Goal: Task Accomplishment & Management: Manage account settings

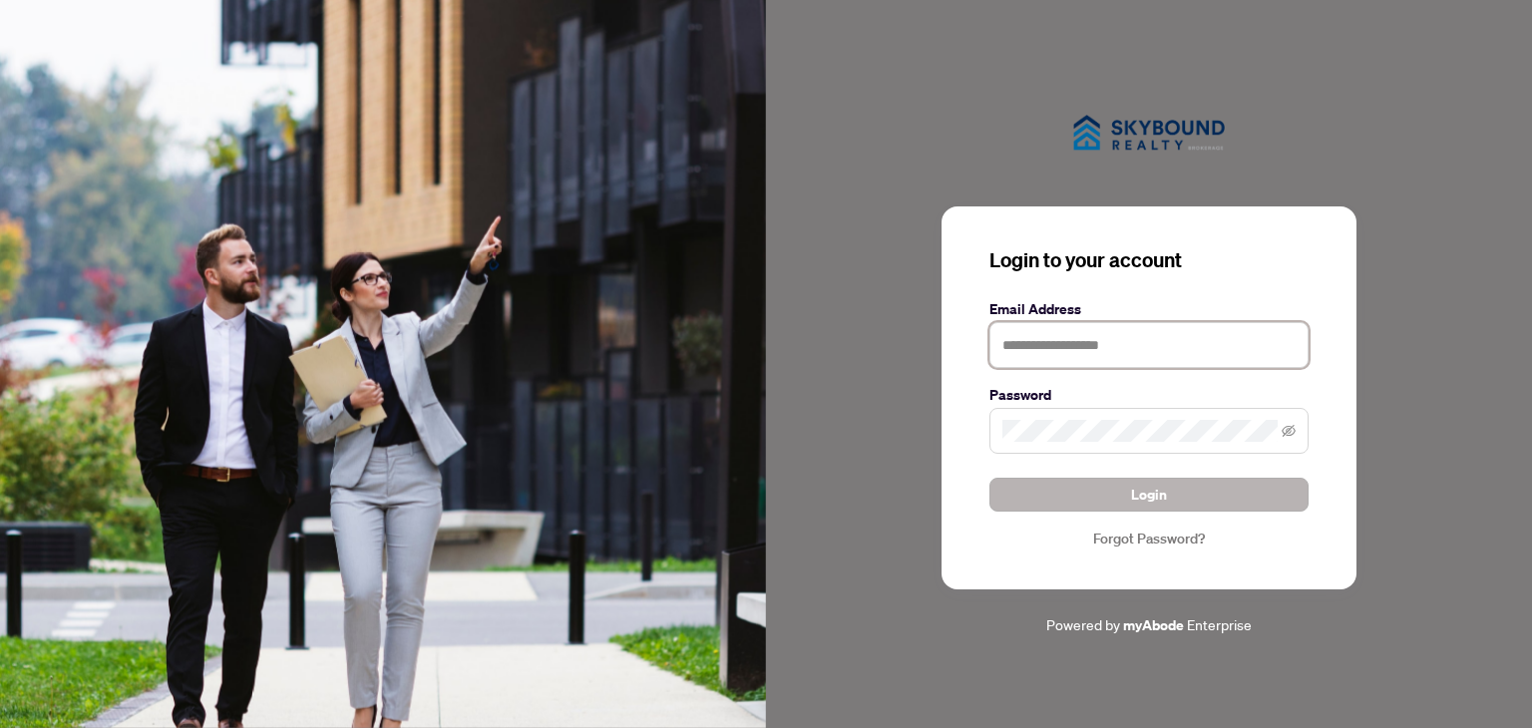
type input "**********"
click at [1147, 487] on span "Login" at bounding box center [1149, 495] width 36 height 32
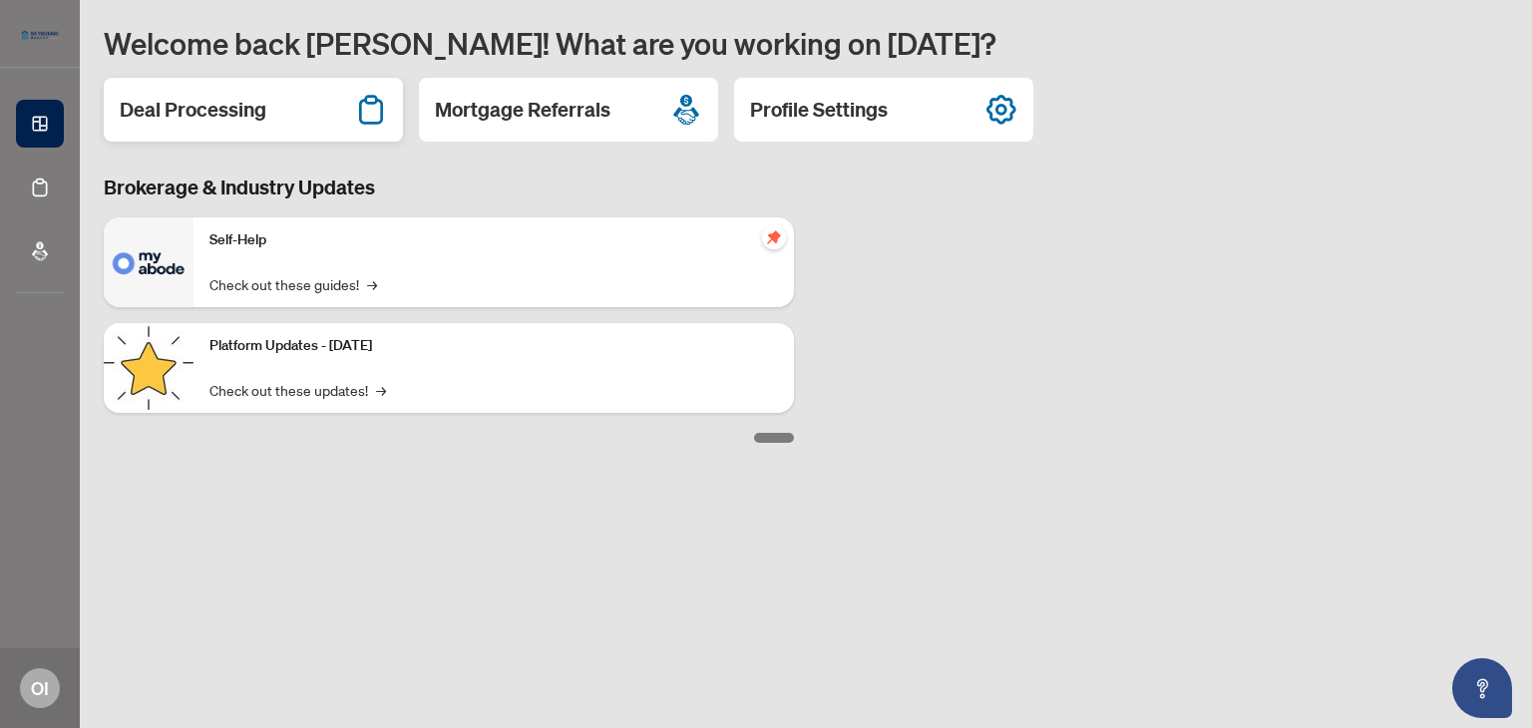
click at [219, 116] on h2 "Deal Processing" at bounding box center [193, 110] width 147 height 28
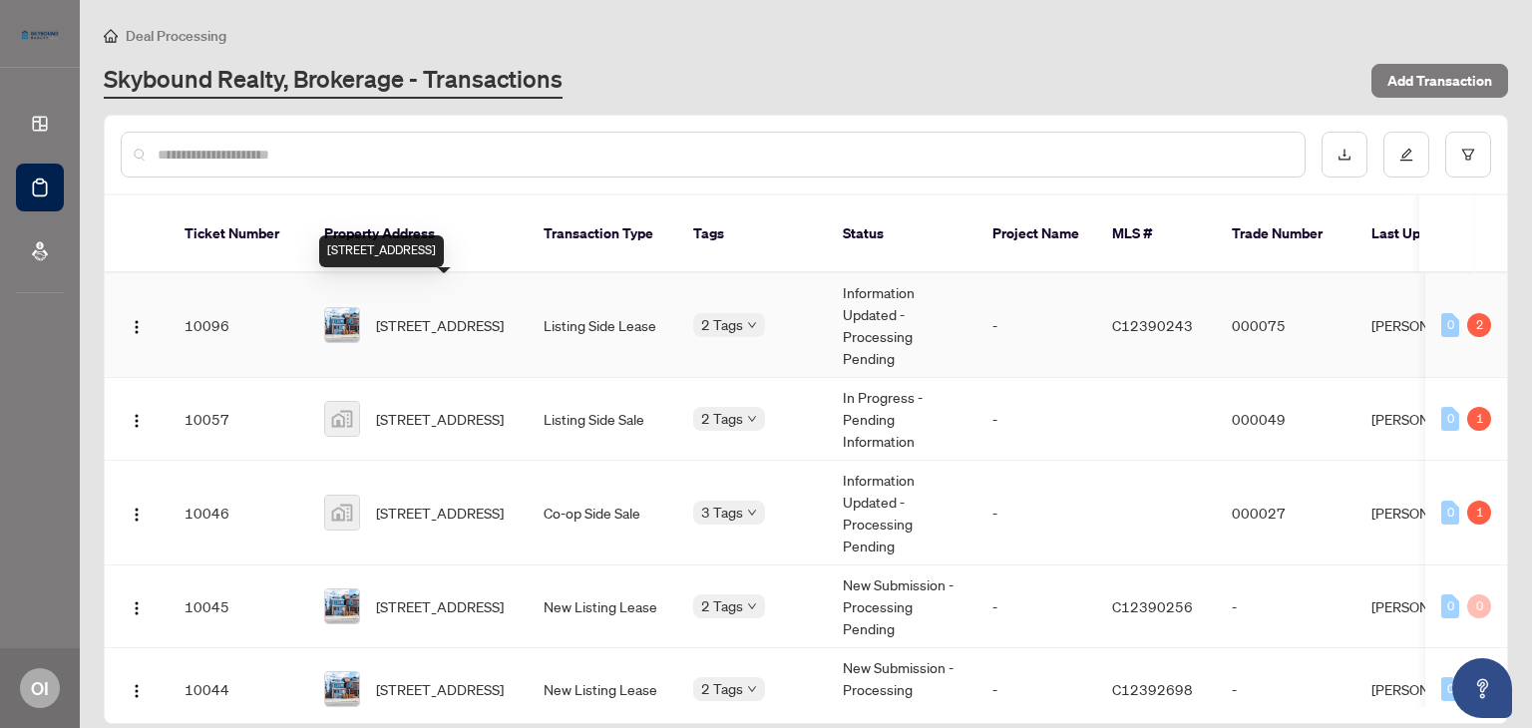
click at [478, 314] on span "[STREET_ADDRESS]" at bounding box center [440, 325] width 128 height 22
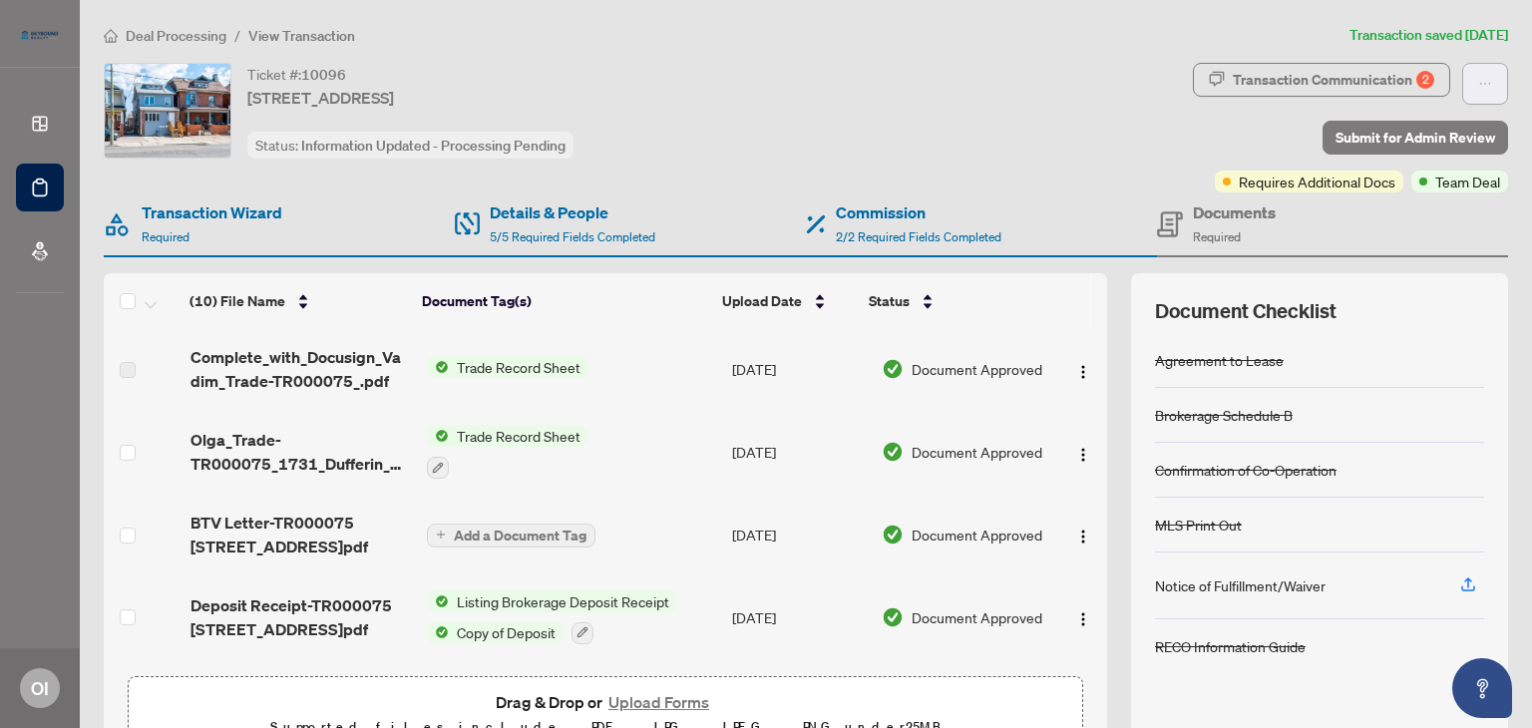
click at [1478, 80] on icon "ellipsis" at bounding box center [1485, 84] width 14 height 14
click at [1449, 122] on span "Transaction Permissions" at bounding box center [1401, 128] width 153 height 22
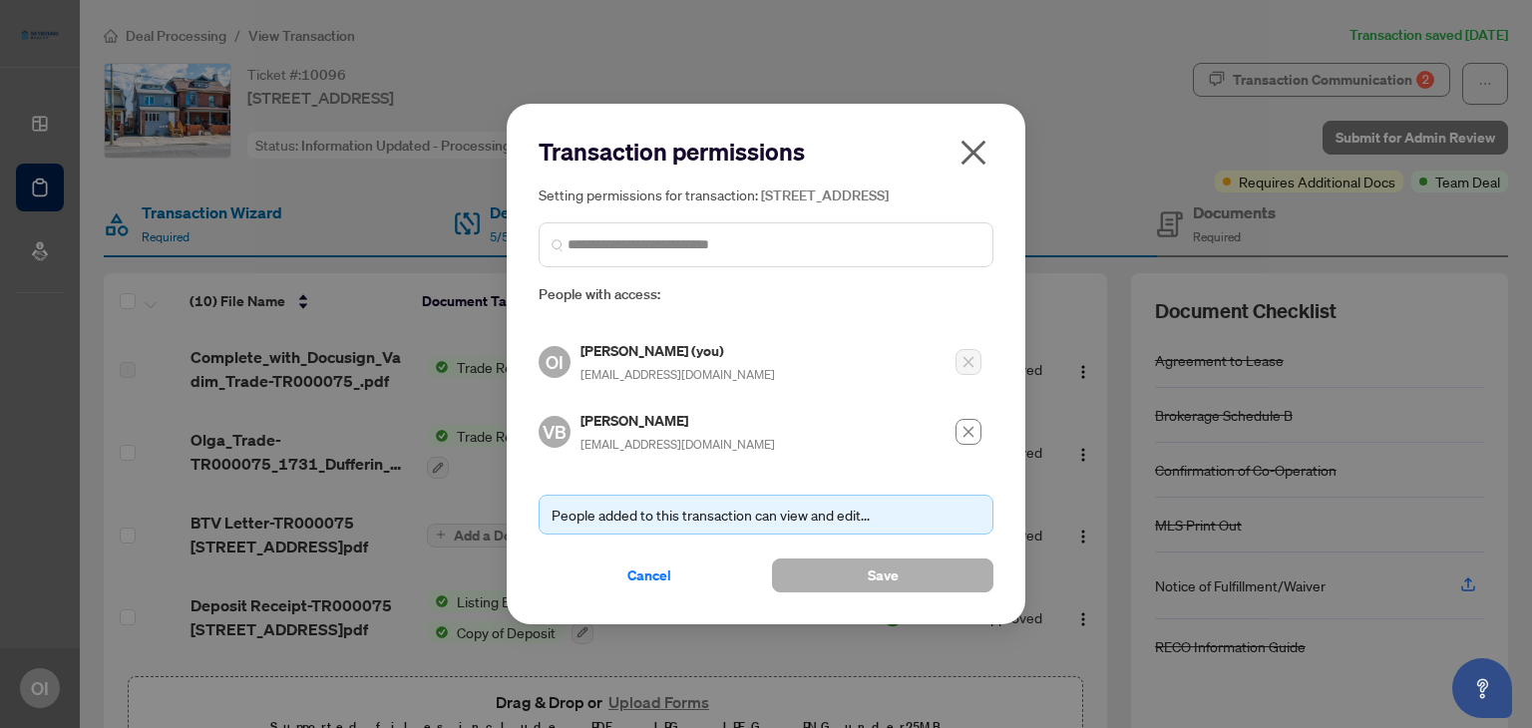
click at [931, 571] on button "Save" at bounding box center [882, 576] width 221 height 34
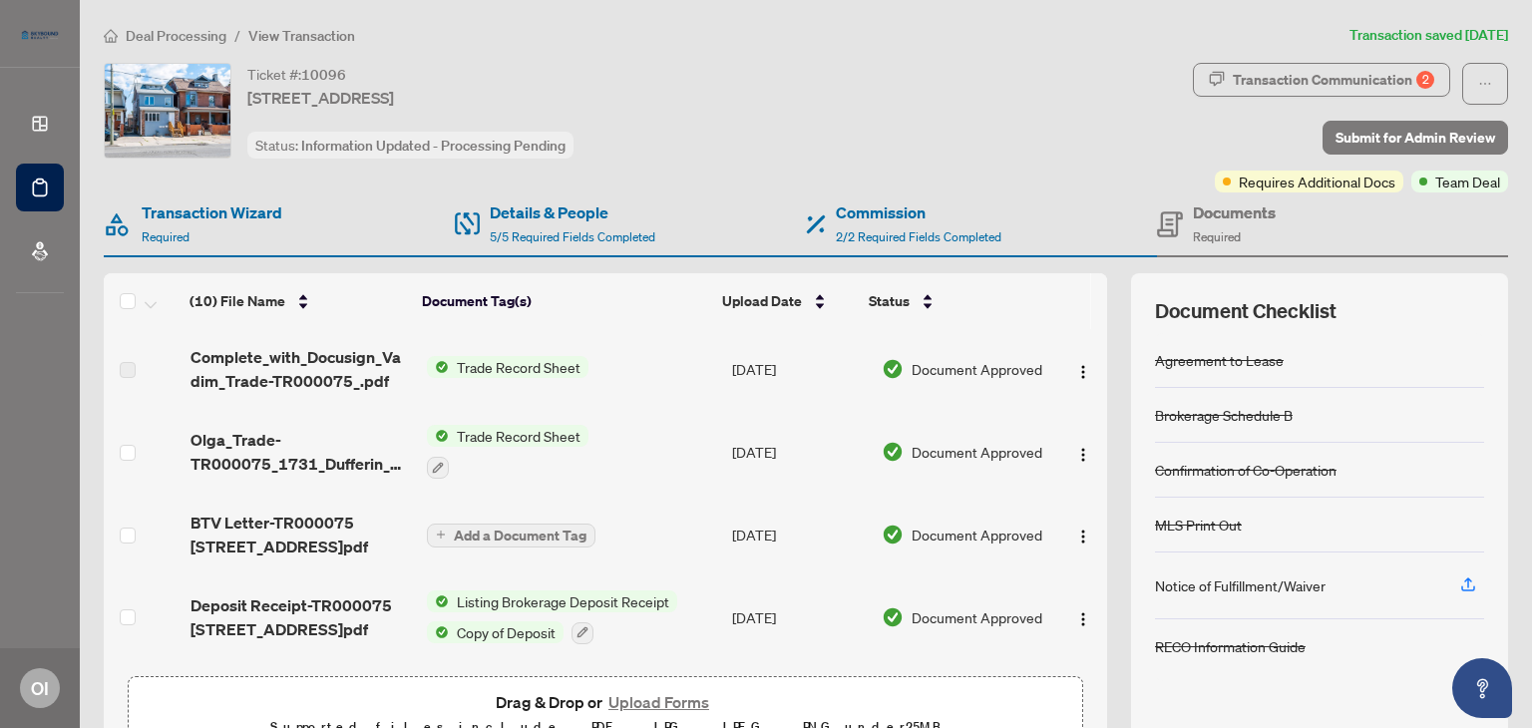
drag, startPoint x: 660, startPoint y: 80, endPoint x: 430, endPoint y: -2, distance: 244.5
click at [430, 0] on html "Dashboard Deal Processing Mortgage Referrals OI [PERSON_NAME] [EMAIL_ADDRESS][D…" at bounding box center [766, 364] width 1532 height 728
click at [601, 29] on ol "Deal Processing / View Transaction" at bounding box center [723, 35] width 1238 height 23
